Goal: Task Accomplishment & Management: Manage account settings

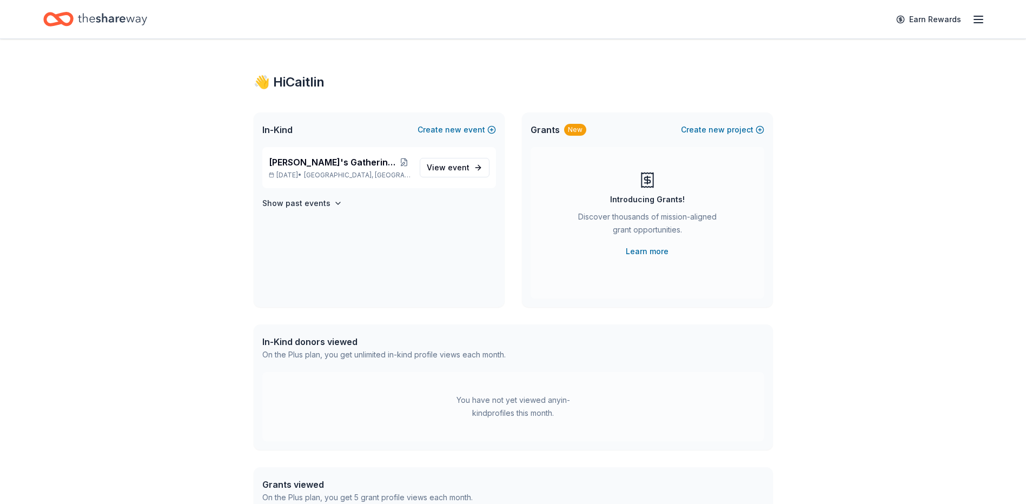
click at [969, 18] on div "Earn Rewards" at bounding box center [937, 18] width 95 height 25
click at [978, 22] on icon "button" at bounding box center [978, 19] width 13 height 13
click at [858, 87] on link "Account" at bounding box center [849, 83] width 34 height 11
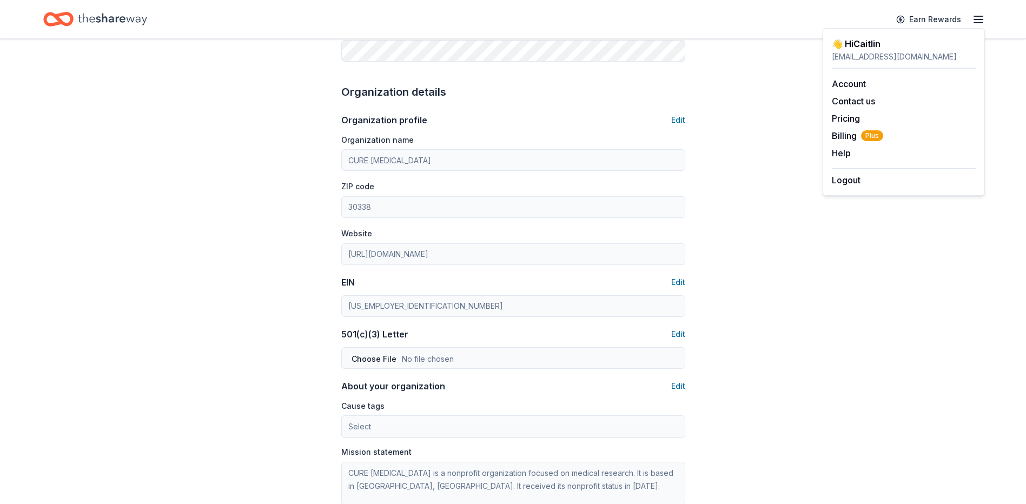
scroll to position [541, 0]
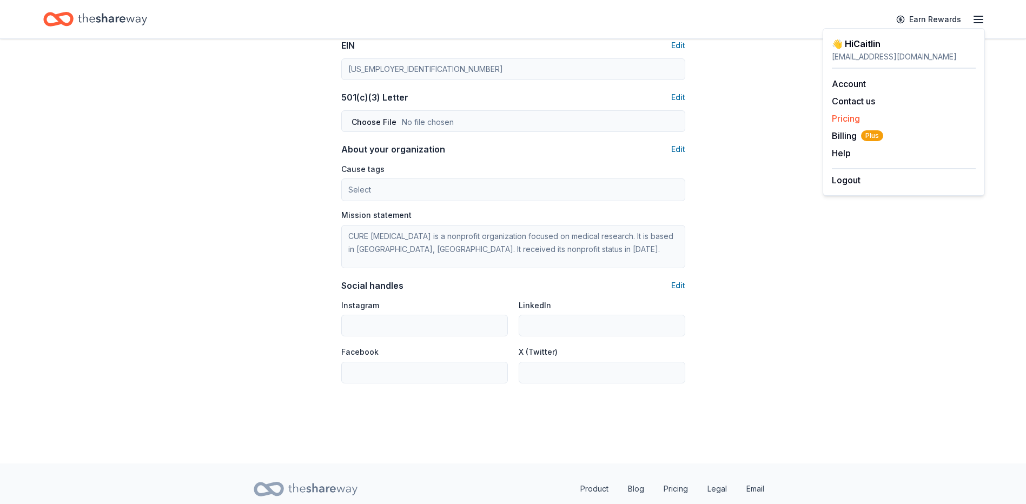
click at [841, 116] on link "Pricing" at bounding box center [846, 118] width 28 height 11
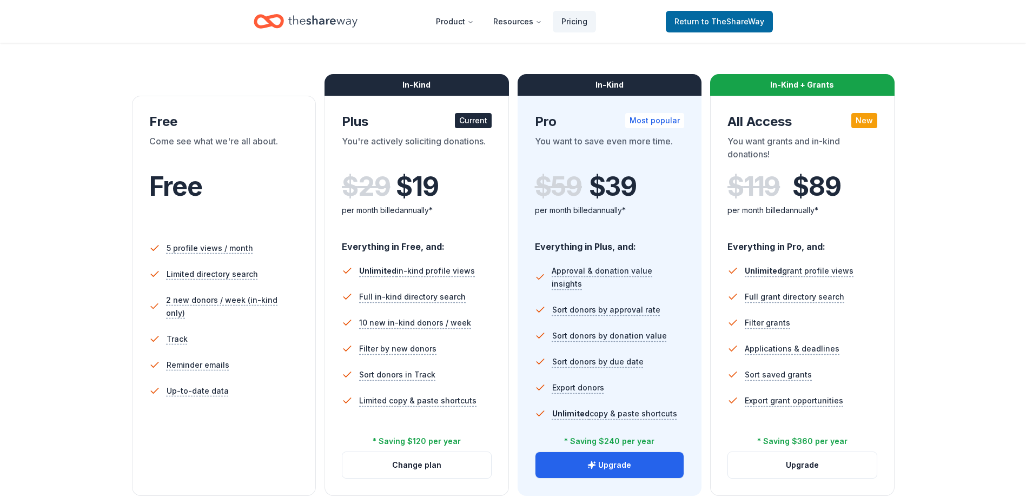
scroll to position [325, 0]
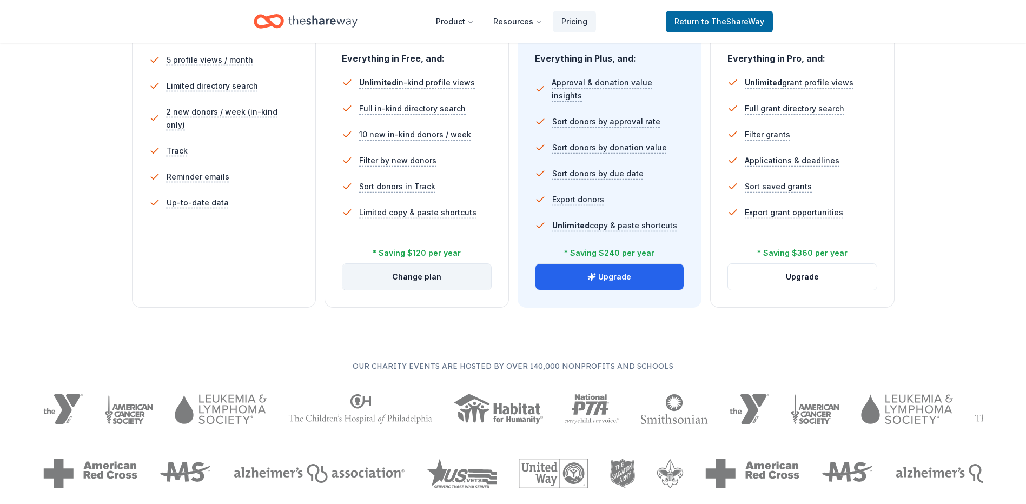
click at [447, 280] on button "Change plan" at bounding box center [416, 277] width 149 height 26
